Goal: Find contact information: Find contact information

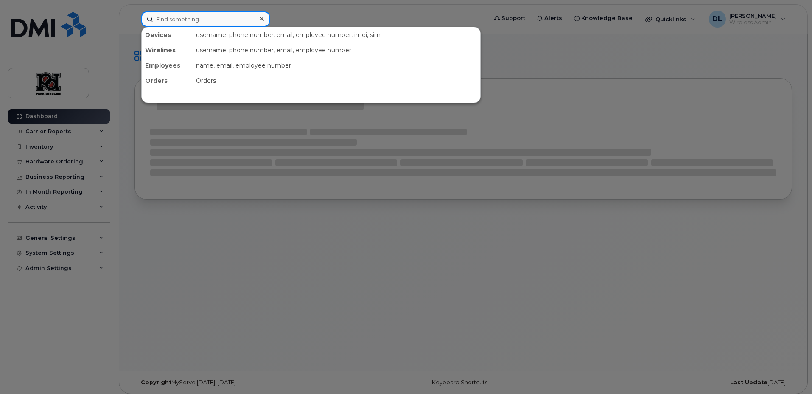
click at [191, 15] on input at bounding box center [205, 18] width 129 height 15
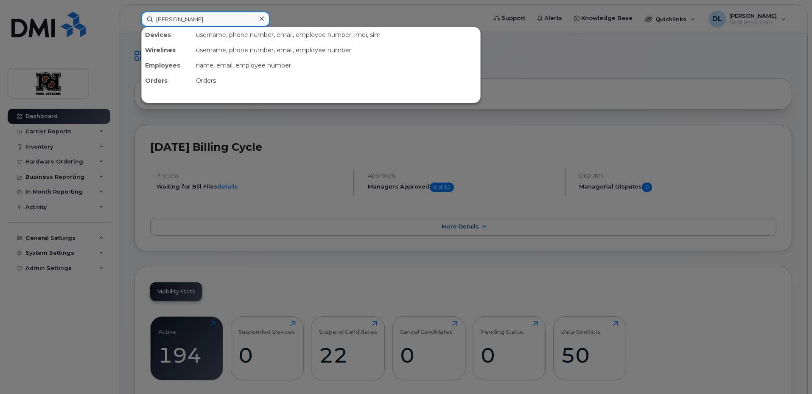
type input "david"
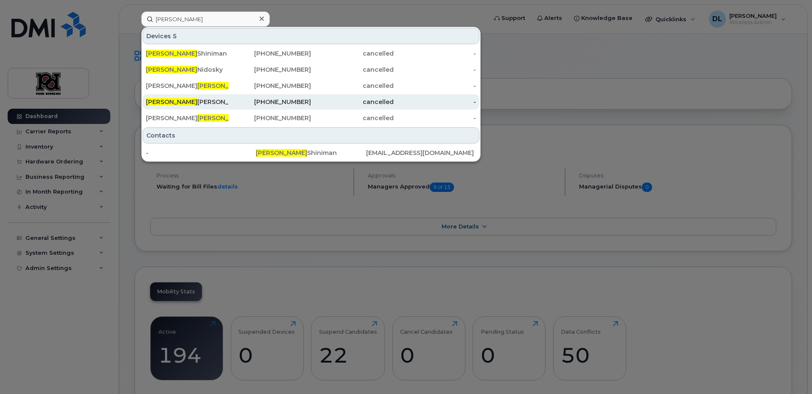
click at [186, 101] on div "David Sotelo" at bounding box center [187, 102] width 83 height 8
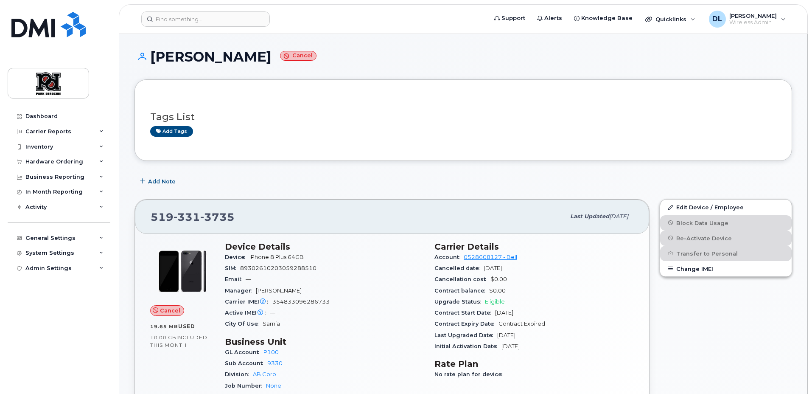
click at [211, 226] on div "[PHONE_NUMBER] Last updated [DATE]" at bounding box center [392, 216] width 514 height 34
click at [217, 217] on span "3735" at bounding box center [217, 216] width 34 height 13
copy span "[PHONE_NUMBER]"
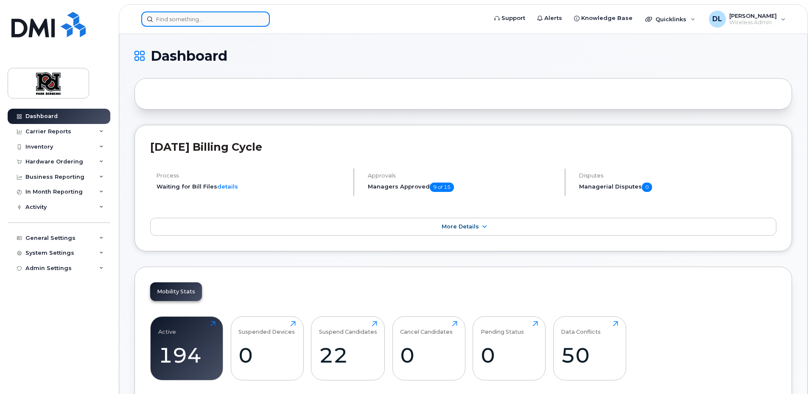
click at [200, 19] on input at bounding box center [205, 18] width 129 height 15
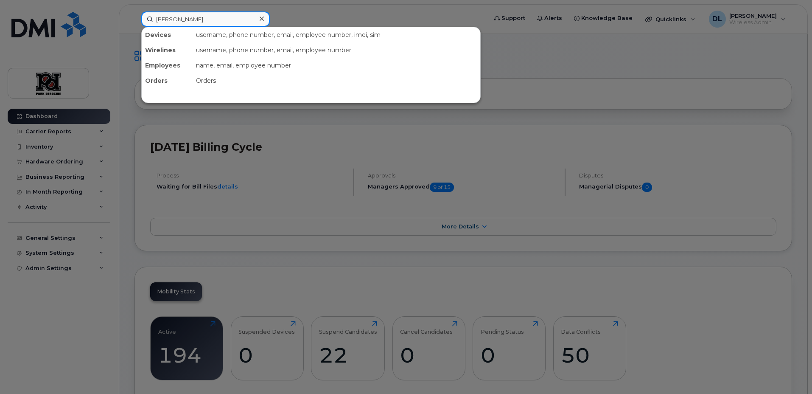
type input "shannon"
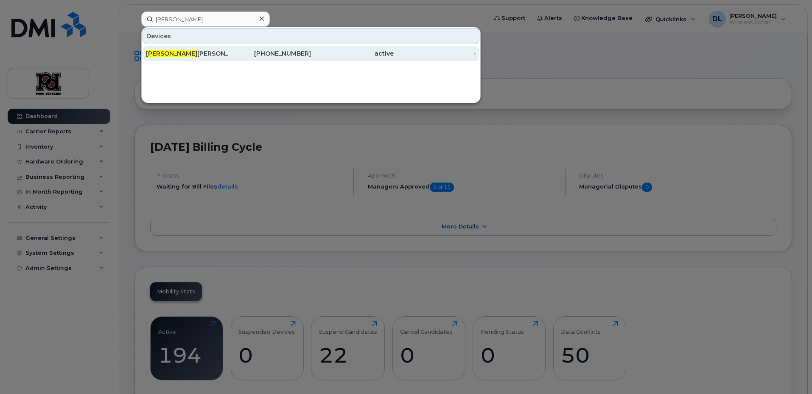
click at [338, 55] on div "active" at bounding box center [352, 53] width 83 height 8
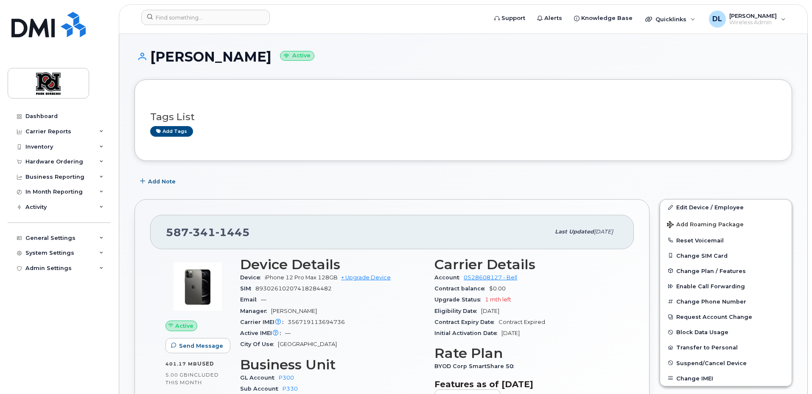
click at [216, 232] on span "1445" at bounding box center [233, 232] width 34 height 13
copy span "587 341 1445"
